Goal: Task Accomplishment & Management: Manage account settings

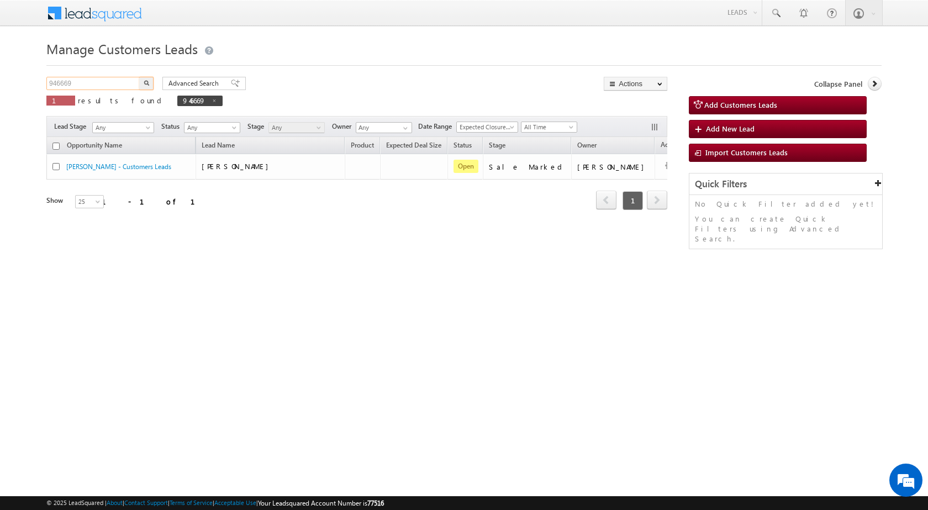
drag, startPoint x: 83, startPoint y: 82, endPoint x: 0, endPoint y: 92, distance: 83.6
click at [0, 92] on body "Menu [PERSON_NAME] sitar a8@ks erve." at bounding box center [464, 156] width 928 height 313
paste input "31"
type input "946631"
click at [139, 77] on button "button" at bounding box center [146, 83] width 14 height 13
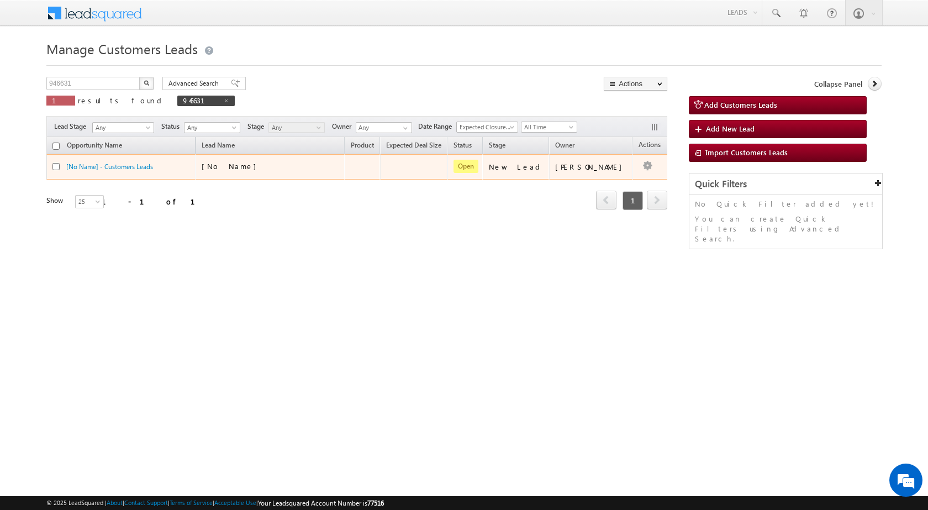
click at [256, 157] on td "[No Name]" at bounding box center [270, 166] width 149 height 25
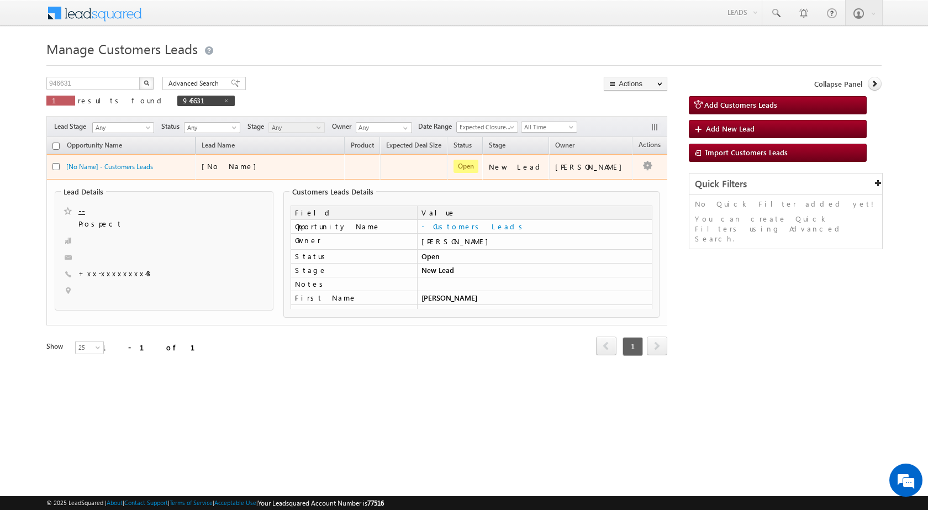
click at [267, 164] on div "[No Name]" at bounding box center [257, 166] width 111 height 10
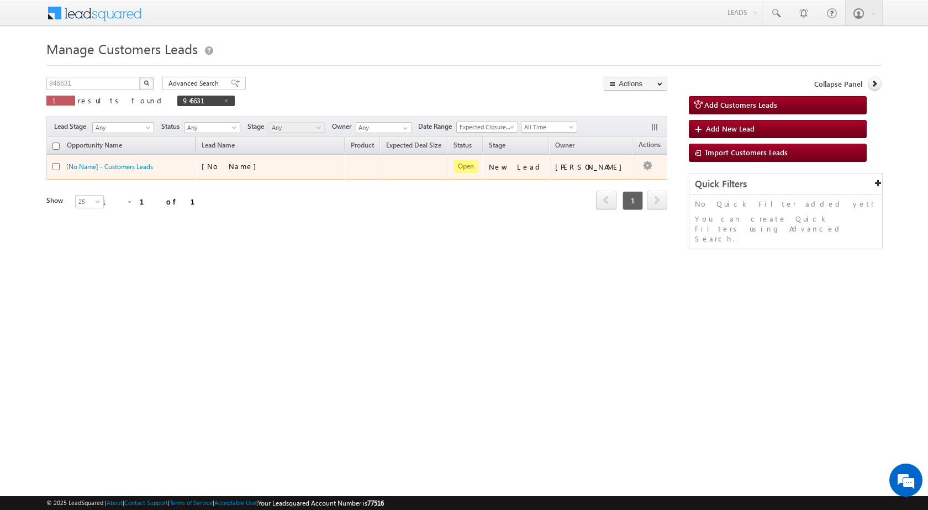
click at [283, 159] on td "[No Name]" at bounding box center [270, 166] width 149 height 25
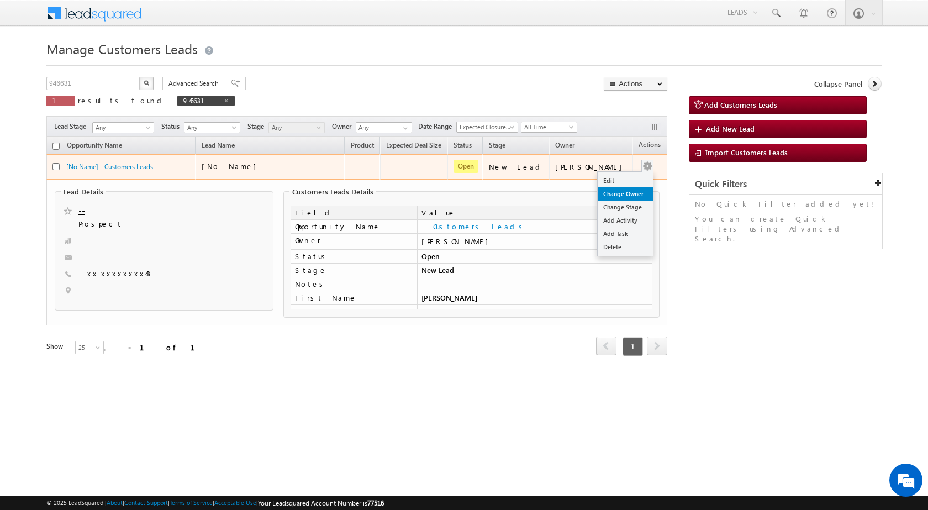
click at [598, 187] on link "Change Owner" at bounding box center [625, 193] width 55 height 13
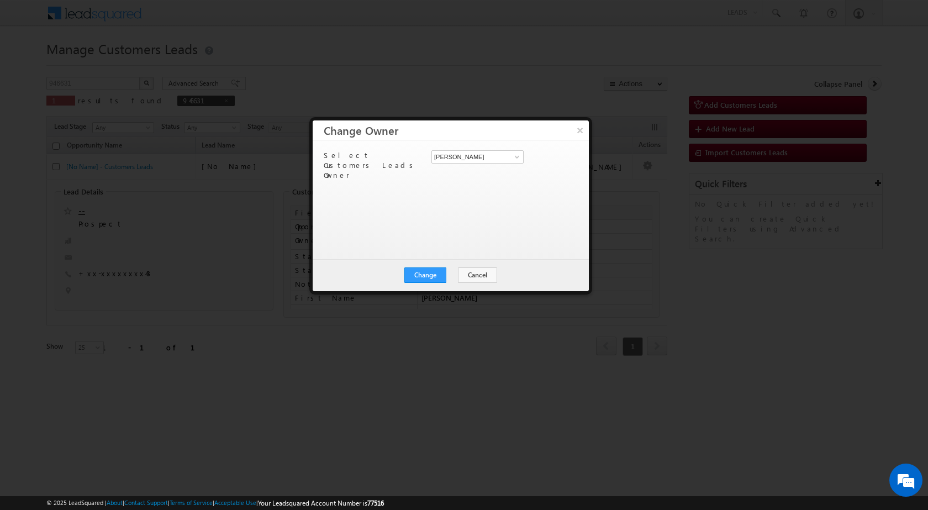
click at [579, 130] on button "×" at bounding box center [580, 129] width 18 height 19
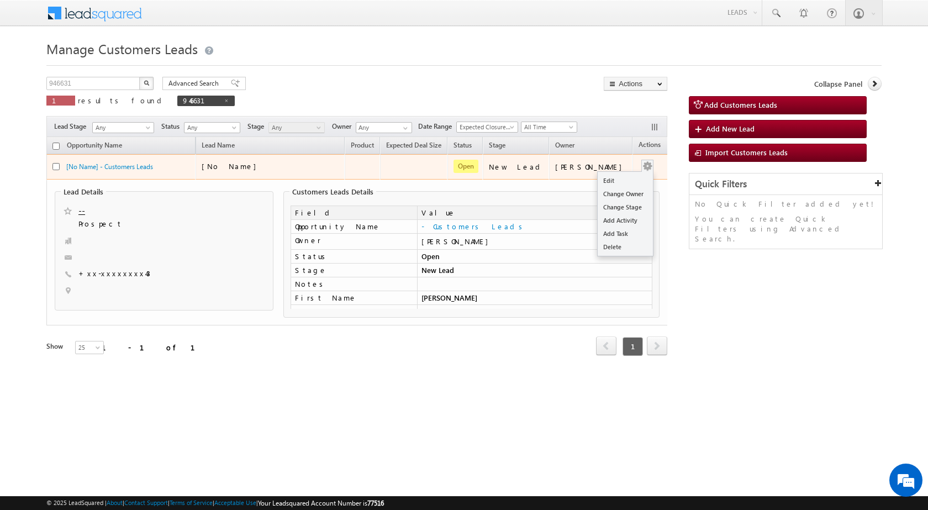
click at [639, 164] on div "Edit Change Owner Change Stage Add Activity Add Task Delete" at bounding box center [648, 167] width 18 height 14
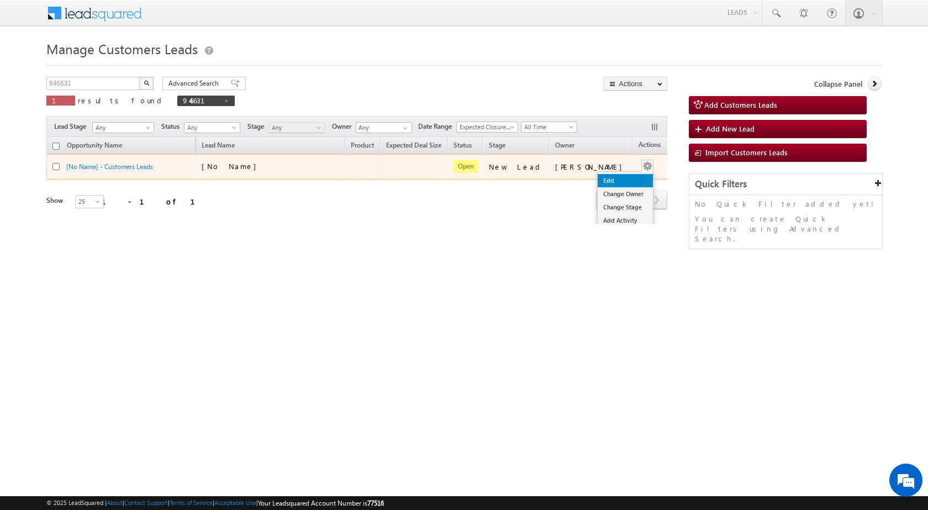
click at [603, 177] on link "Edit" at bounding box center [625, 180] width 55 height 13
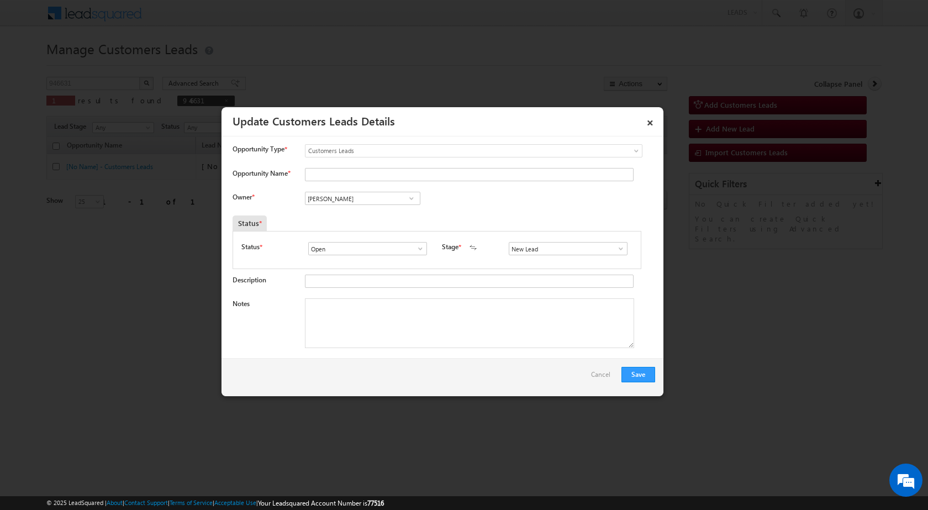
click at [423, 247] on span at bounding box center [420, 248] width 11 height 9
drag, startPoint x: 483, startPoint y: 204, endPoint x: 498, endPoint y: 226, distance: 27.0
click at [483, 203] on div "Owner * Vikas Halwai Vikas Halwai Vikas Halwai" at bounding box center [444, 201] width 423 height 18
click at [617, 249] on span at bounding box center [621, 248] width 11 height 9
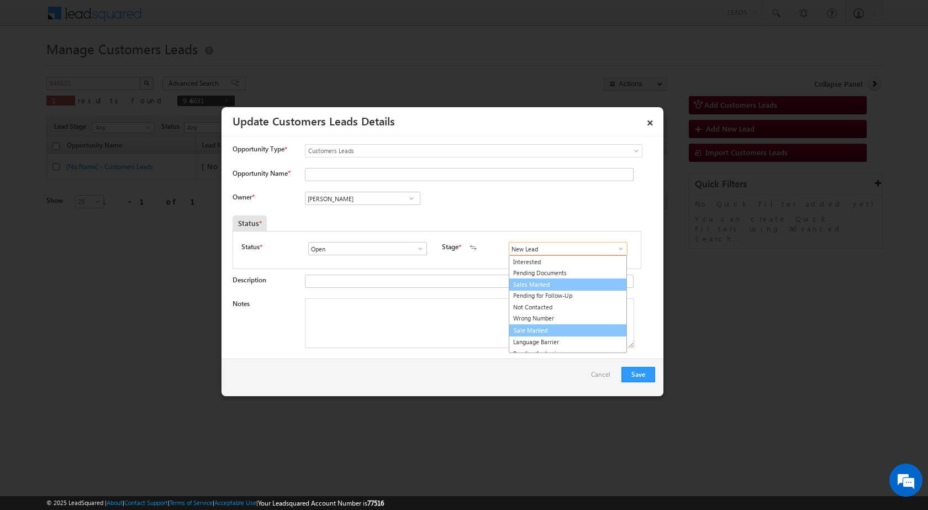
scroll to position [17, 0]
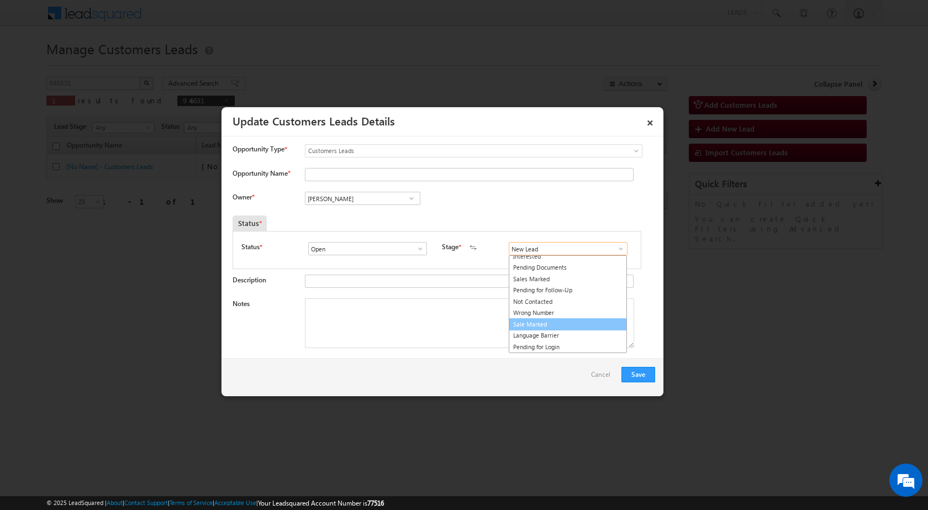
click at [541, 322] on link "Sale Marked" at bounding box center [568, 324] width 118 height 13
type input "Sale Marked"
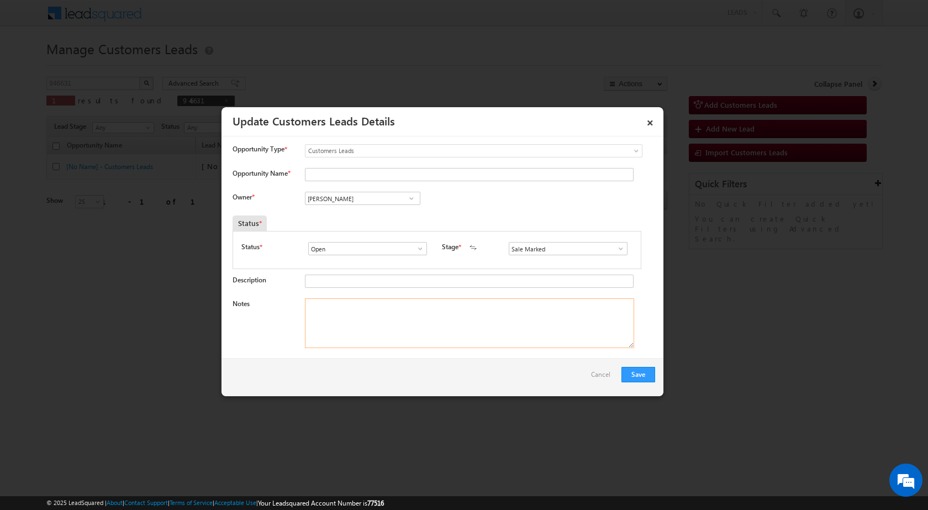
click at [359, 314] on textarea "Notes" at bounding box center [469, 323] width 329 height 50
paste textarea "946631 - VB_Clickers - HARVIR SINGH - 9568082143 - CONSTRUCTION - ALIGARH 20214…"
type textarea "946631 - VB_Clickers - HARVIR SINGH - 9568082143 - CONSTRUCTION - ALIGARH 20214…"
click at [438, 369] on div "Save Cancel" at bounding box center [443, 378] width 442 height 38
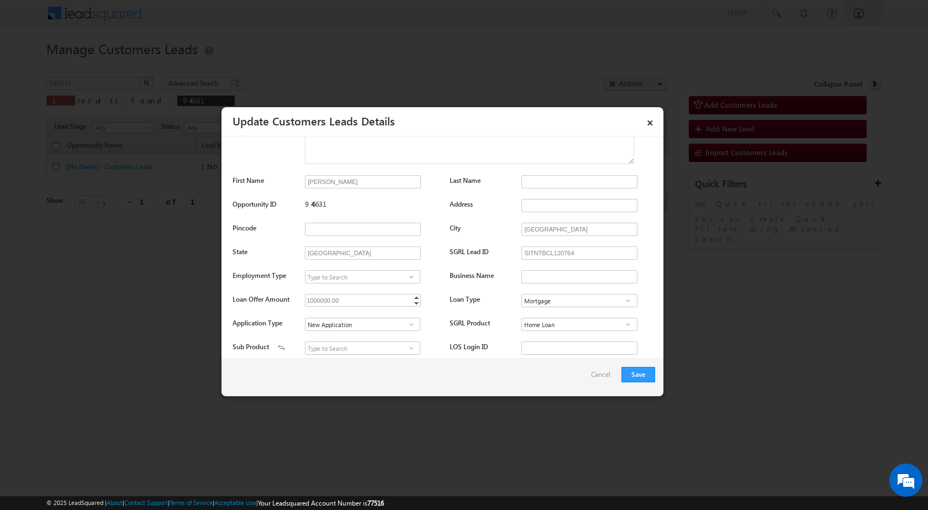
scroll to position [166, 0]
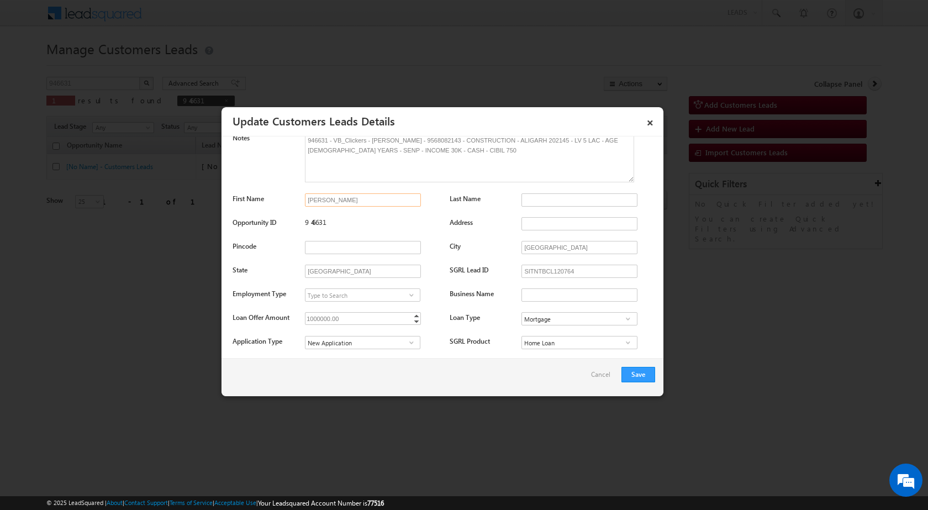
click at [358, 198] on input "HARVIR SINGH" at bounding box center [363, 199] width 116 height 13
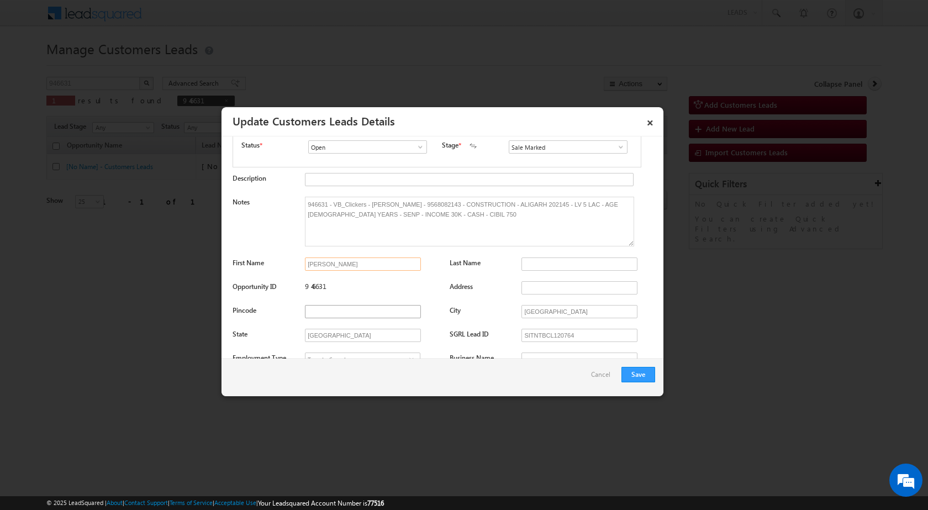
scroll to position [0, 0]
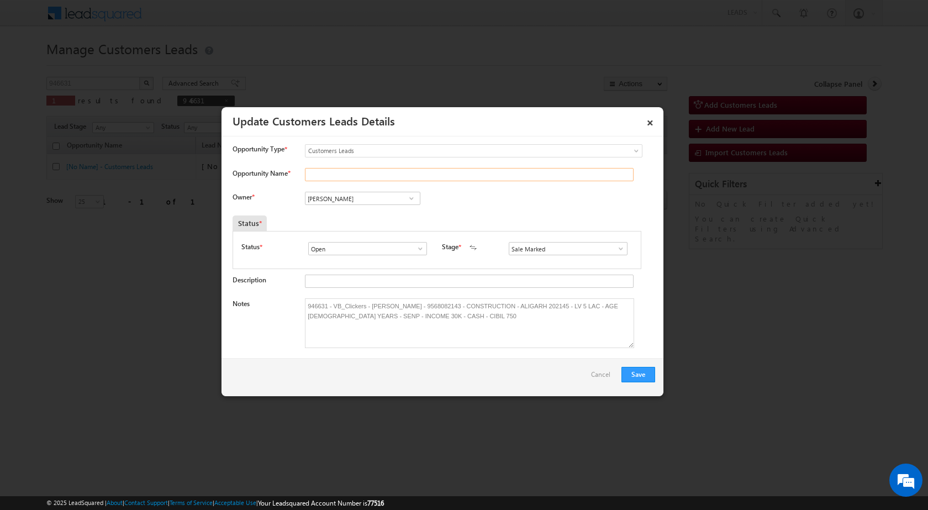
click at [322, 179] on input "Opportunity Name *" at bounding box center [469, 174] width 329 height 13
paste input "HARVIR SINGH"
click at [560, 201] on div "Owner * Vikas Halwai Vikas Halwai Vikas Halwai" at bounding box center [444, 201] width 423 height 18
click at [332, 178] on input "HARVIR SINGH" at bounding box center [469, 174] width 329 height 13
type input "HARVIR SINGH"
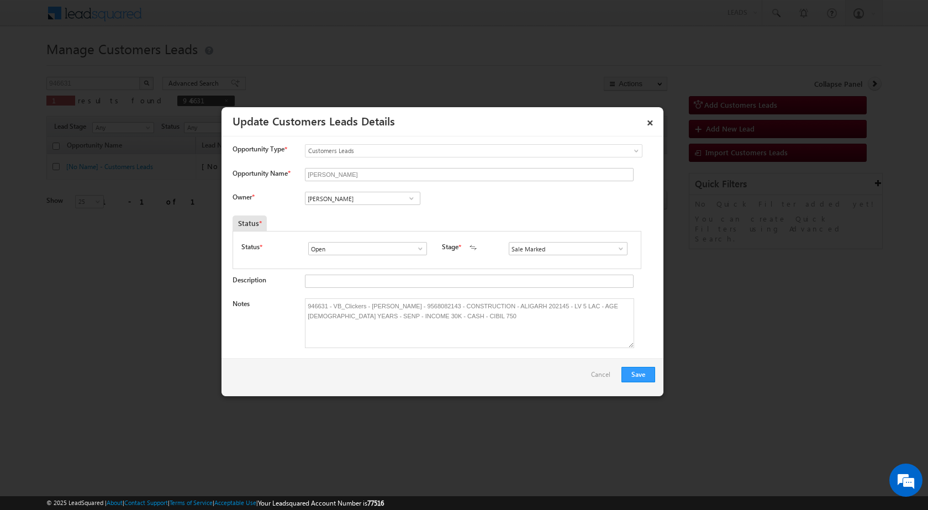
click at [503, 208] on div "Owner * Vikas Halwai Vikas Halwai Vikas Halwai" at bounding box center [444, 201] width 423 height 18
click at [369, 203] on input "Vikas Halwai" at bounding box center [363, 198] width 116 height 13
paste input "Rahul Kumar"
paste input "rahul.kumar1@sgrlimited.in"
click at [343, 217] on span "rahul.kumar1@sgrlimited.in" at bounding box center [358, 220] width 99 height 8
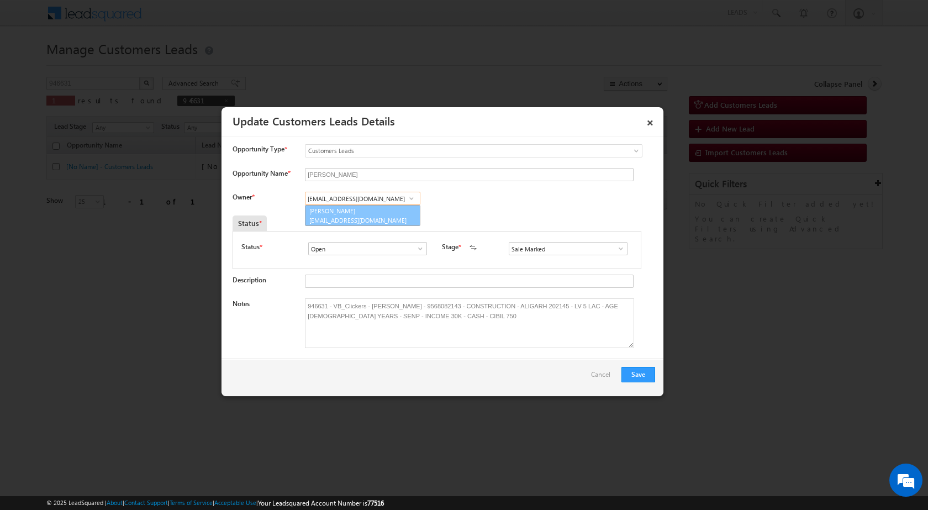
type input "Rahul Kumar"
click at [638, 372] on button "Save" at bounding box center [639, 374] width 34 height 15
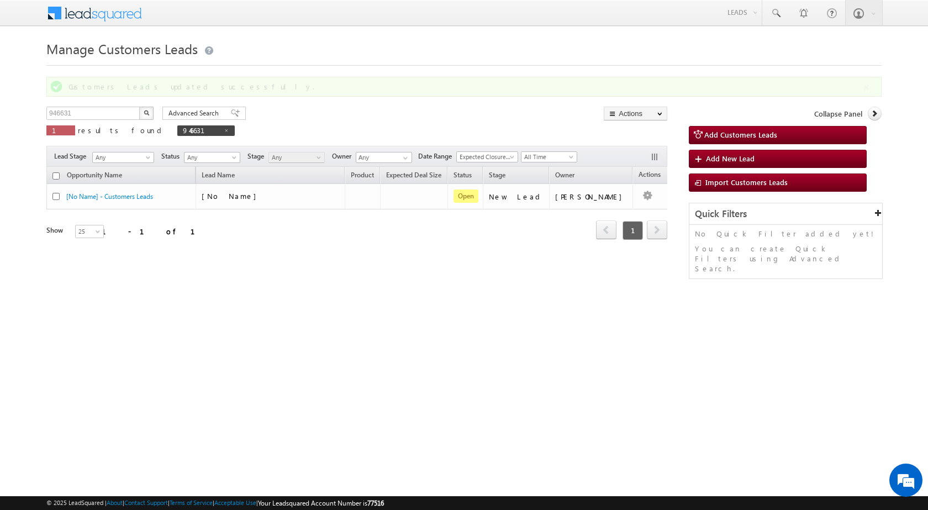
drag, startPoint x: 545, startPoint y: 348, endPoint x: 571, endPoint y: 296, distance: 58.8
click at [547, 341] on html "Menu Shubham Khandare sitar a8@ks erve." at bounding box center [464, 170] width 928 height 341
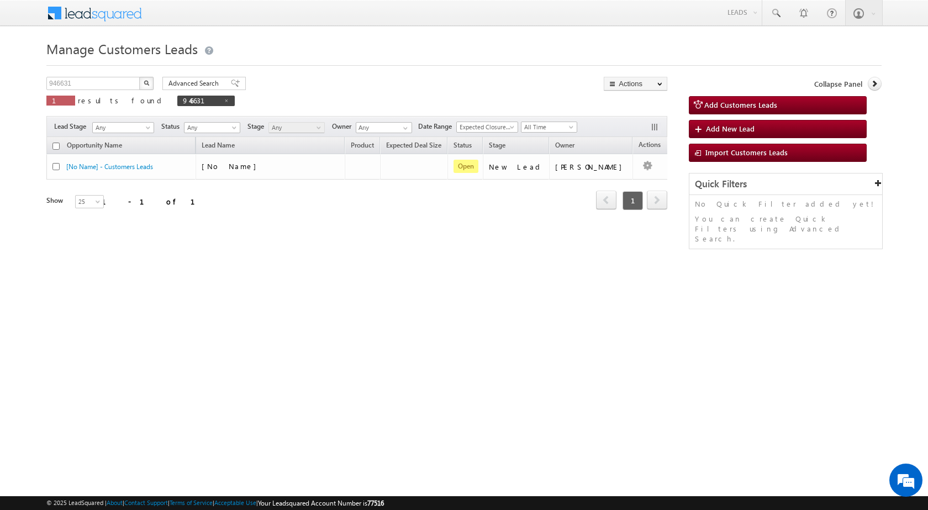
click at [288, 285] on div "Manage Customers Leads Customers Leads updated successfully. 946631 X 1 results…" at bounding box center [464, 175] width 836 height 276
click at [123, 87] on input "946631" at bounding box center [93, 83] width 95 height 13
click at [122, 84] on input "946631" at bounding box center [93, 83] width 95 height 13
paste input "7"
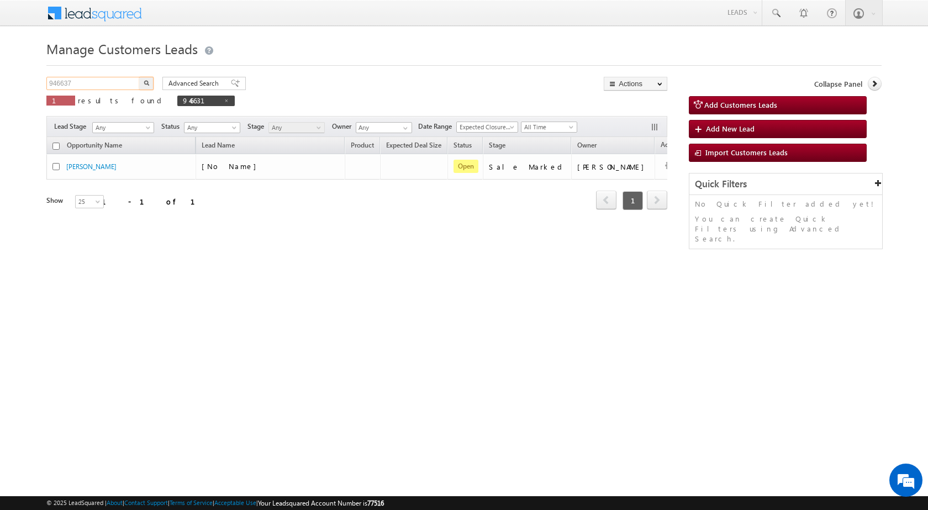
type input "946637"
click at [139, 77] on button "button" at bounding box center [146, 83] width 14 height 13
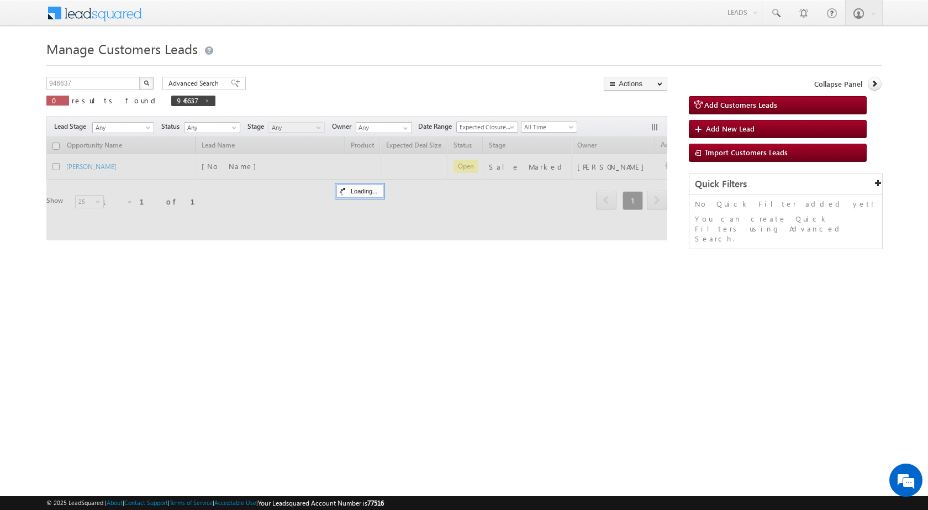
click at [499, 341] on html "Menu Shubham Khandare sitar a8@ks erve." at bounding box center [464, 170] width 928 height 341
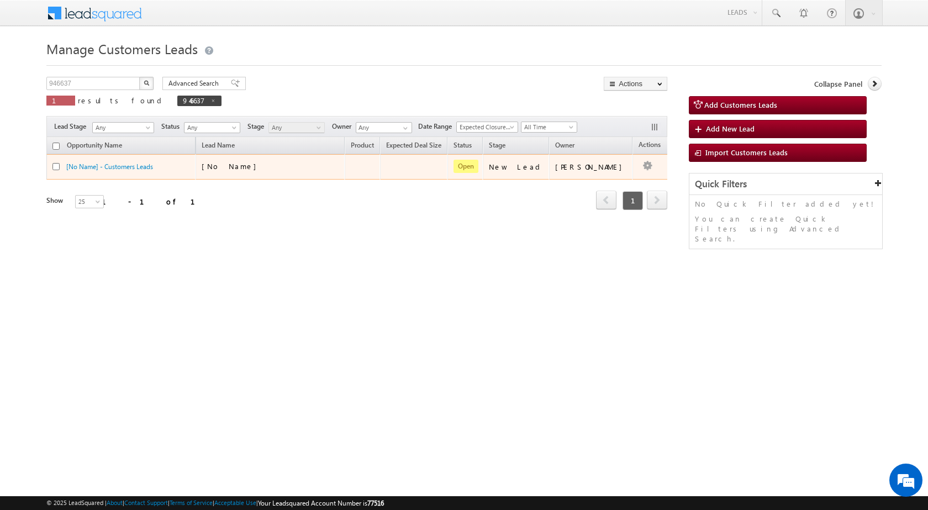
click at [254, 167] on div "[No Name]" at bounding box center [257, 166] width 111 height 10
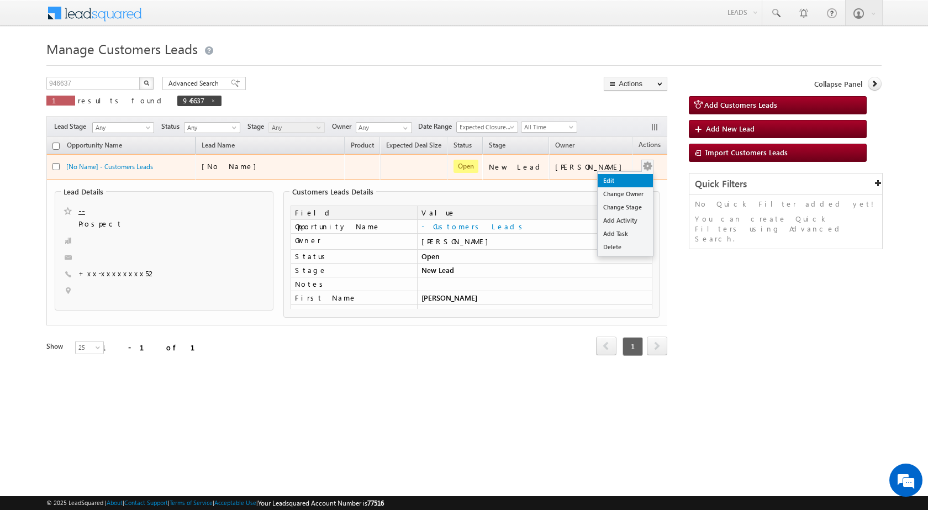
click at [610, 185] on link "Edit" at bounding box center [625, 180] width 55 height 13
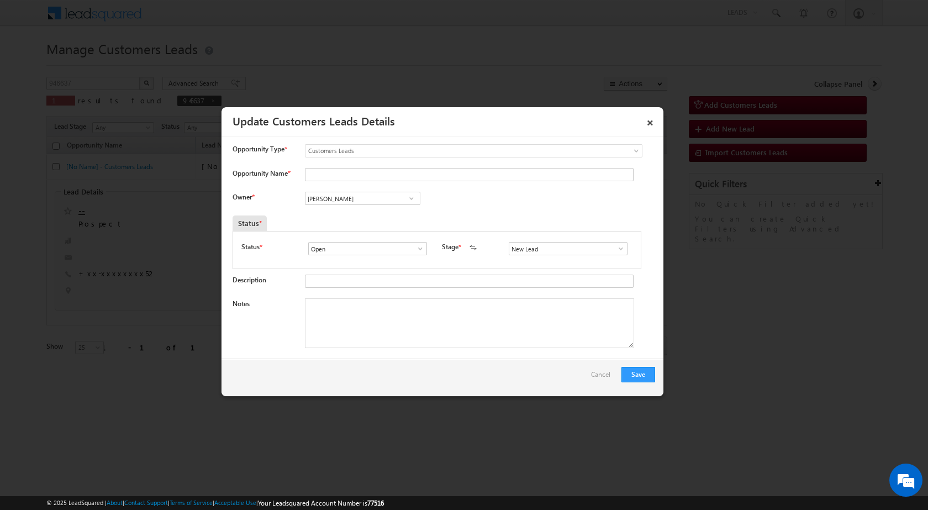
click at [621, 250] on span at bounding box center [621, 248] width 11 height 9
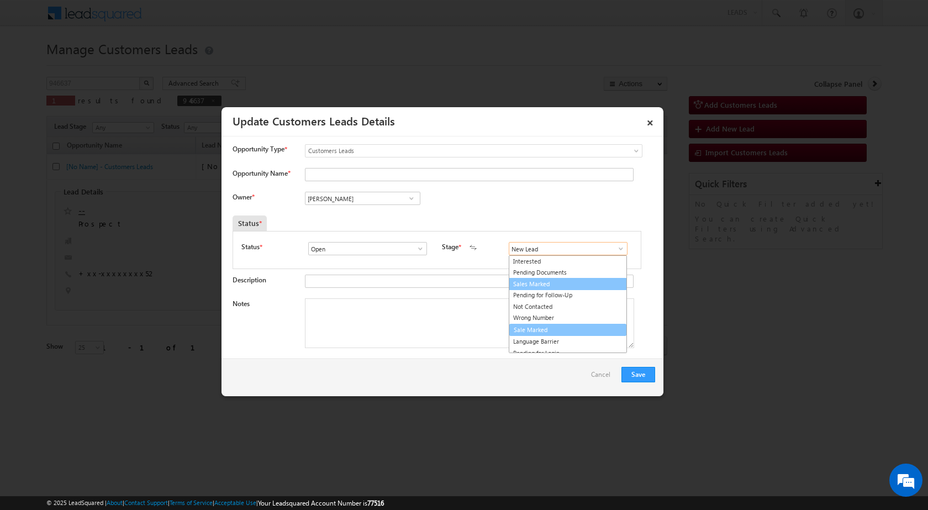
scroll to position [17, 0]
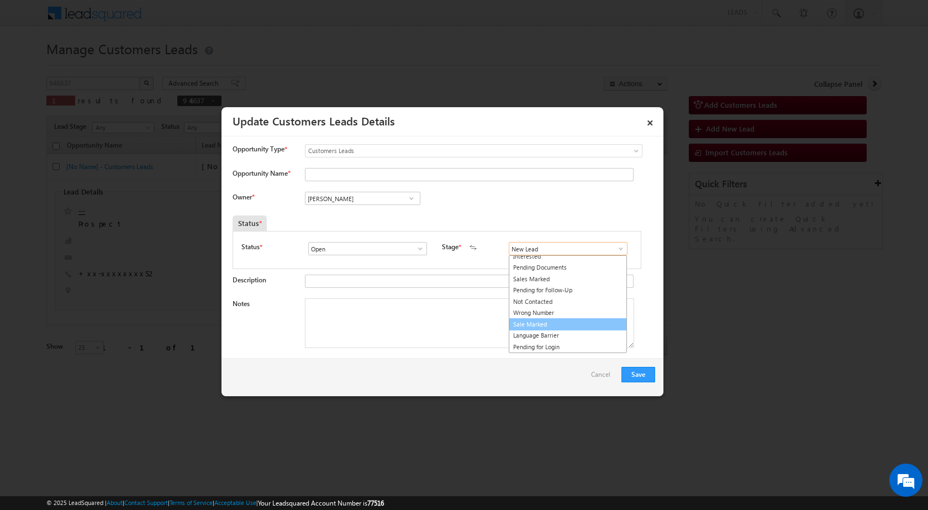
click at [542, 323] on link "Sale Marked" at bounding box center [568, 324] width 118 height 13
type input "Sale Marked"
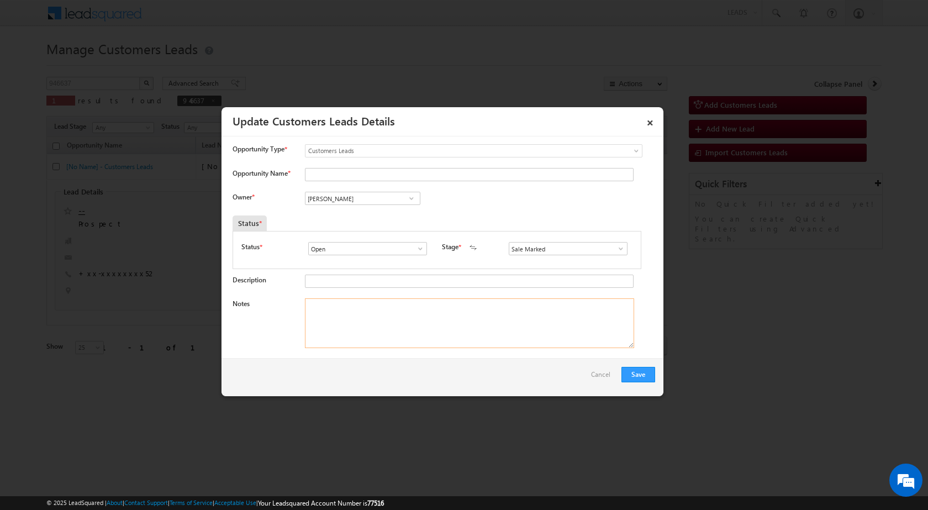
click at [361, 324] on textarea "Notes" at bounding box center [469, 323] width 329 height 50
click at [342, 337] on textarea "Notes" at bounding box center [469, 323] width 329 height 50
paste textarea "946637 - VB_Know_More - ROHIT KASHYAP - 9935624552 - PURCHASE - LUCKNOW 226001 …"
type textarea "946637 - VB_Know_More - ROHIT KASHYAP - 9935624552 - PURCHASE - LUCKNOW 226001 …"
click at [431, 354] on div "Notes 946637 - VB_Know_More - ROHIT KASHYAP - 9935624552 - PURCHASE - LUCKNOW 2…" at bounding box center [444, 325] width 423 height 55
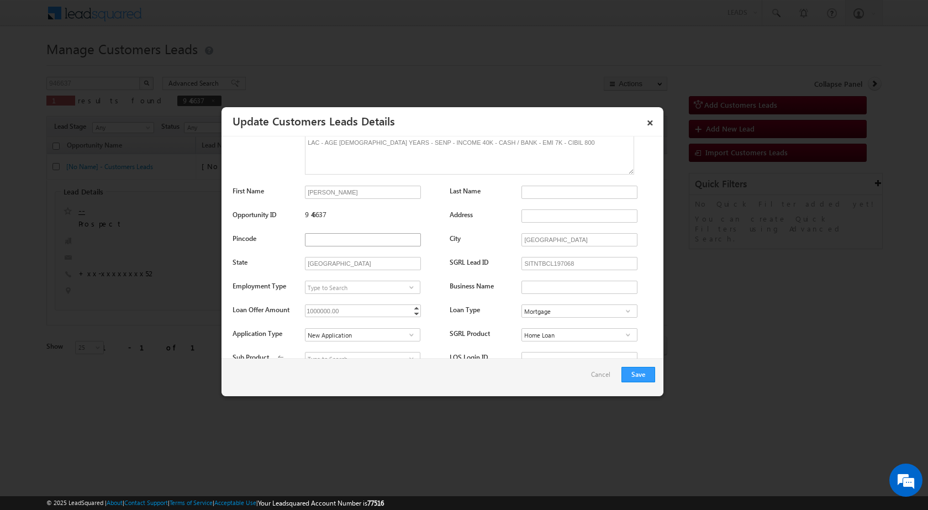
scroll to position [111, 0]
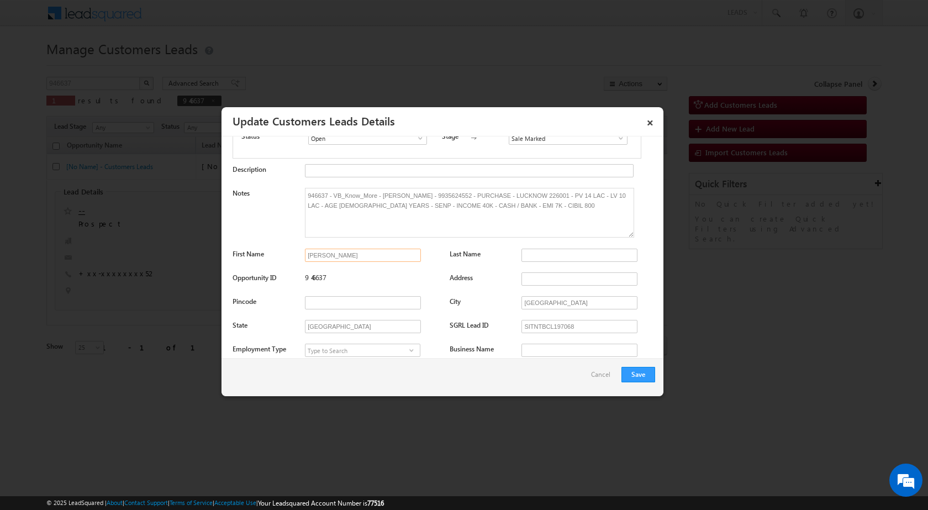
click at [337, 253] on input "[PERSON_NAME]" at bounding box center [363, 255] width 116 height 13
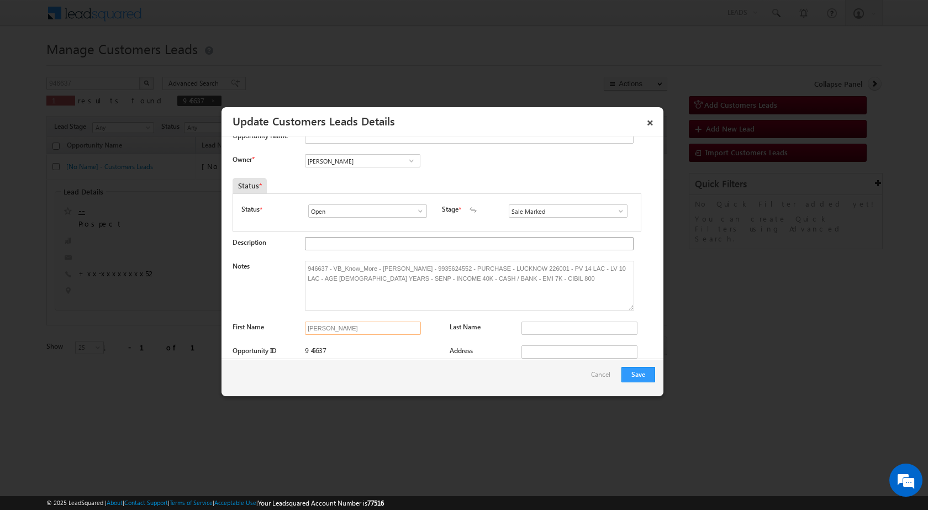
scroll to position [0, 0]
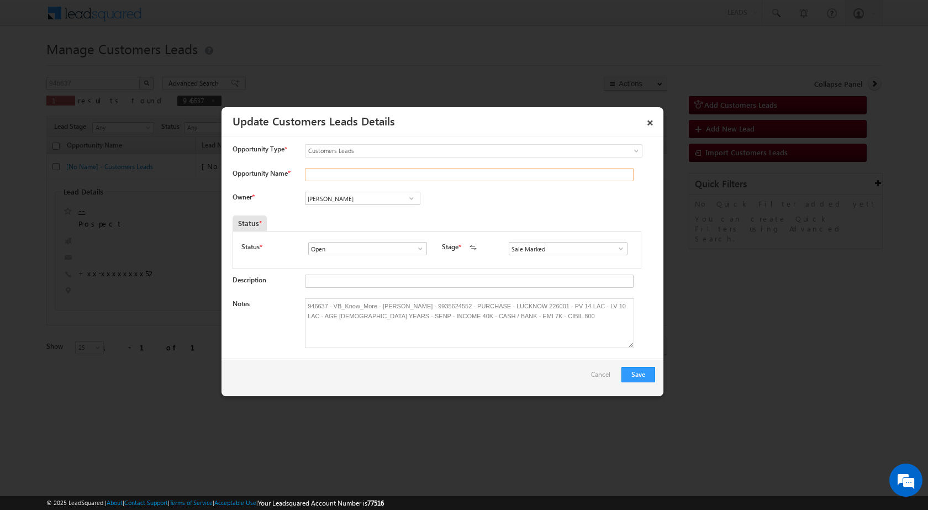
click at [354, 178] on input "Opportunity Name *" at bounding box center [469, 174] width 329 height 13
paste input "[PERSON_NAME]"
type input "[PERSON_NAME]"
click at [516, 209] on div "Owner * Vikas Halwai Vikas Halwai Vikas Halwai" at bounding box center [444, 201] width 423 height 18
click at [356, 200] on input "Vikas Halwai" at bounding box center [363, 198] width 116 height 13
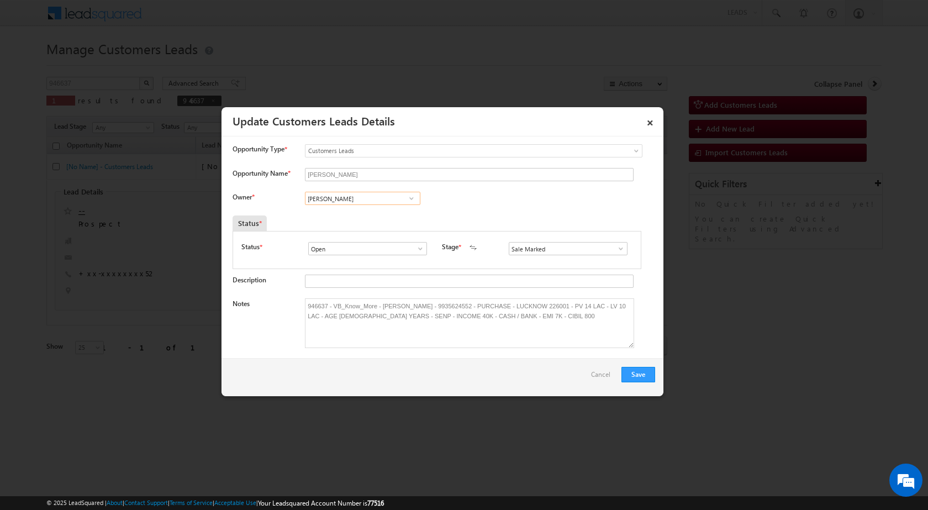
click at [356, 200] on input "Vikas Halwai" at bounding box center [363, 198] width 116 height 13
paste input "[PERSON_NAME]"
click at [380, 222] on span "shubham.kumar3@sgrlimited.in" at bounding box center [358, 220] width 99 height 8
type input "[PERSON_NAME]"
click at [485, 207] on div "Owner * Vikas Halwai Vikas Halwai Vikas Halwai Shubham Kumar Shubham Kumar 7bec…" at bounding box center [444, 201] width 423 height 18
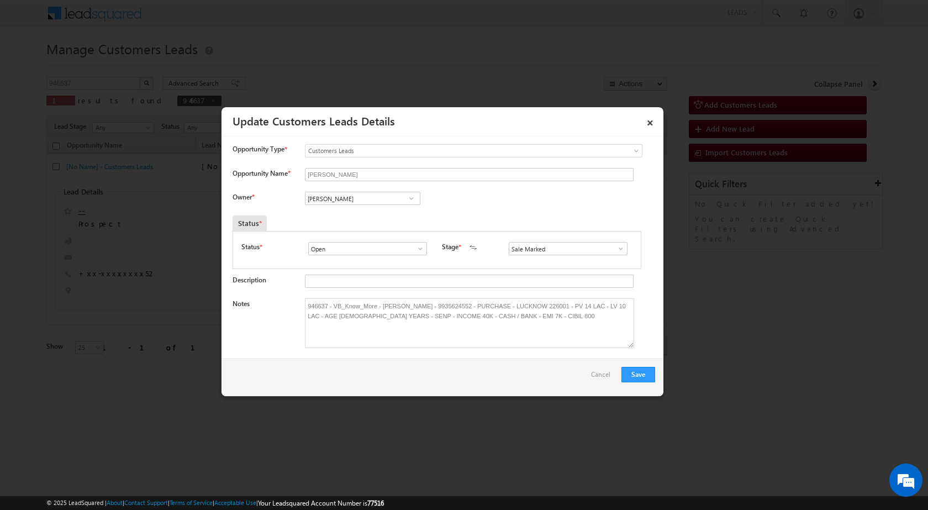
click at [489, 379] on div "Save Cancel" at bounding box center [443, 378] width 442 height 38
click at [644, 377] on button "Save" at bounding box center [639, 374] width 34 height 15
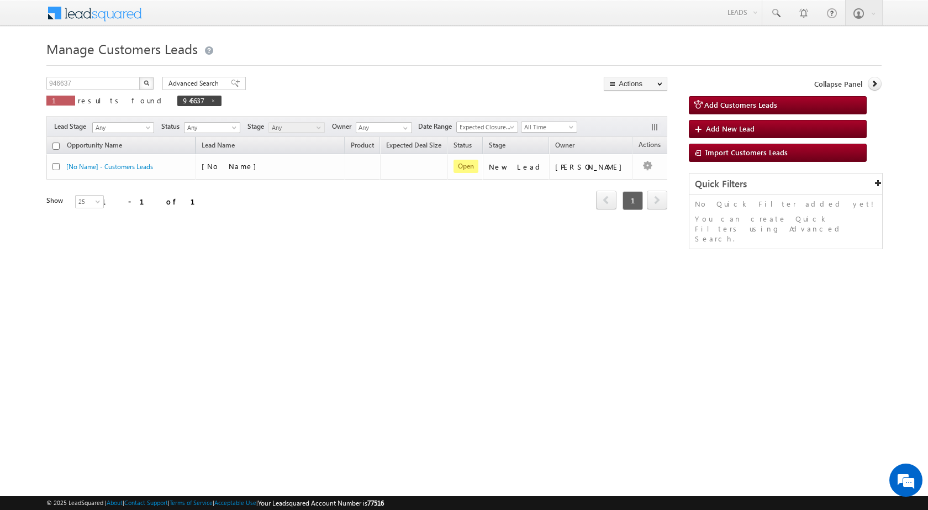
click at [316, 277] on div "Manage Customers Leads Customers Leads updated successfully. 946637 X 1 results…" at bounding box center [464, 175] width 836 height 276
